Goal: Information Seeking & Learning: Learn about a topic

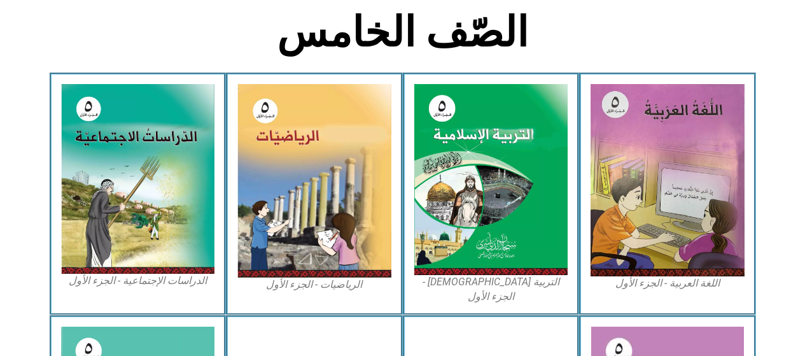
scroll to position [327, 0]
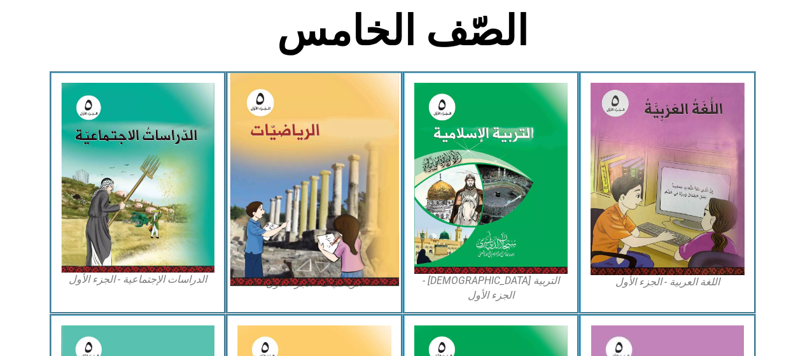
click at [353, 232] on img at bounding box center [314, 179] width 169 height 213
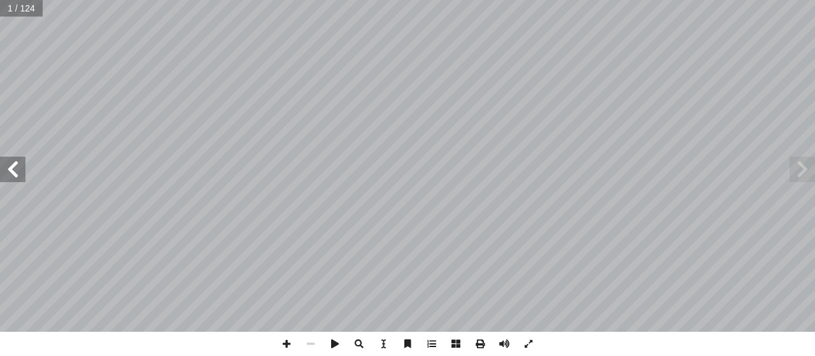
click at [12, 169] on span at bounding box center [12, 169] width 25 height 25
click at [15, 174] on span at bounding box center [12, 169] width 25 height 25
click at [24, 174] on span at bounding box center [12, 169] width 25 height 25
click at [22, 176] on span at bounding box center [12, 169] width 25 height 25
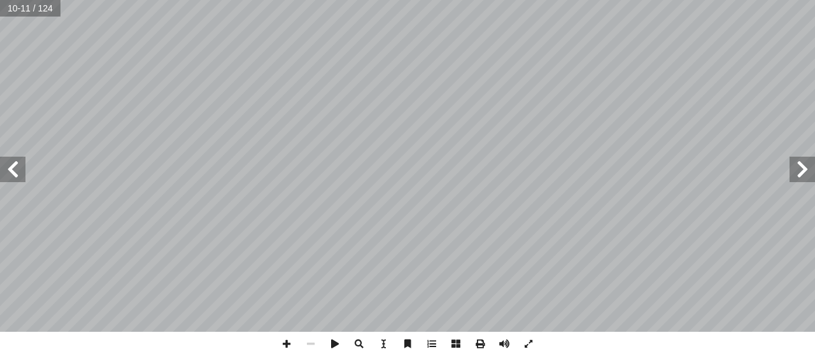
click at [17, 165] on span at bounding box center [12, 169] width 25 height 25
click at [15, 172] on span at bounding box center [12, 169] width 25 height 25
click at [12, 174] on span at bounding box center [12, 169] width 25 height 25
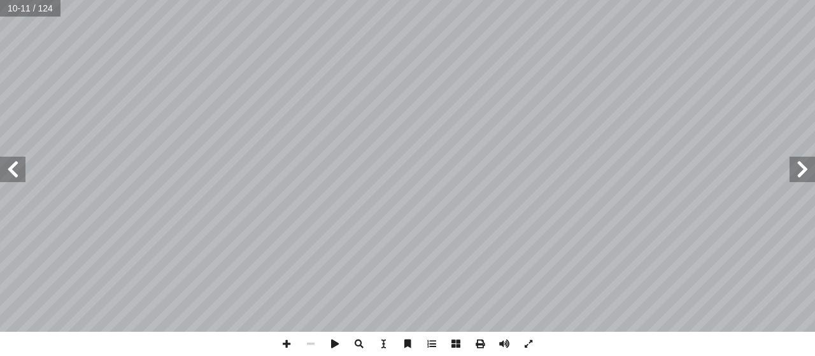
click at [7, 174] on span at bounding box center [12, 169] width 25 height 25
click at [7, 169] on span at bounding box center [12, 169] width 25 height 25
click at [13, 170] on span at bounding box center [12, 169] width 25 height 25
